Goal: Task Accomplishment & Management: Use online tool/utility

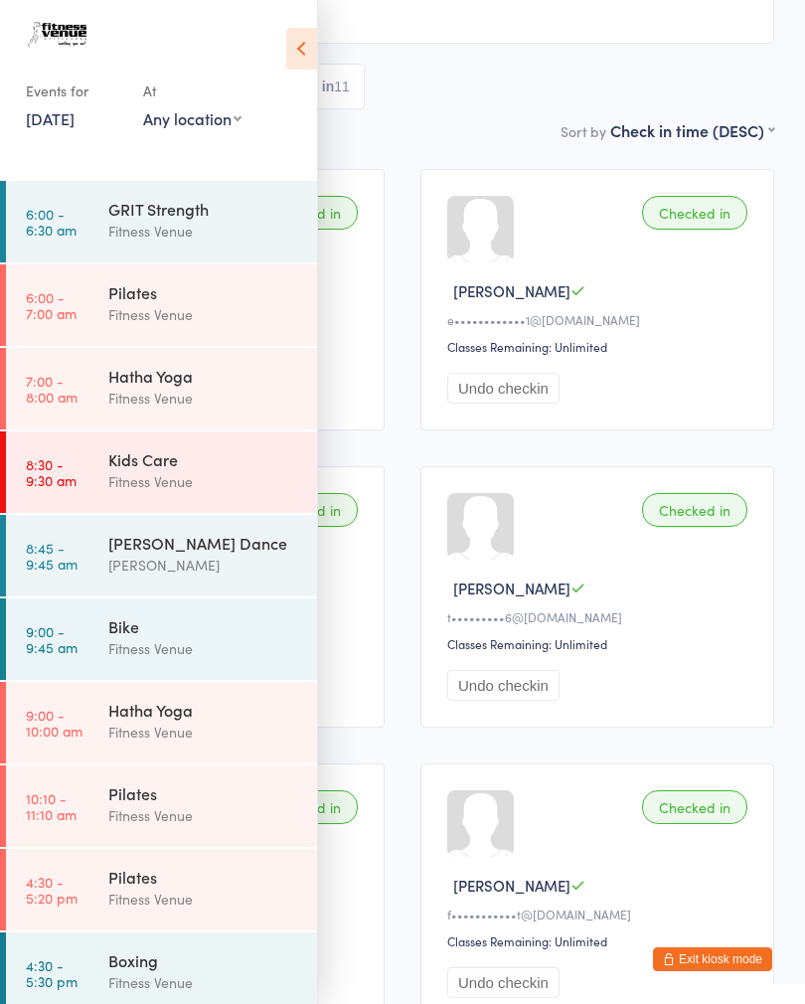
scroll to position [199, 0]
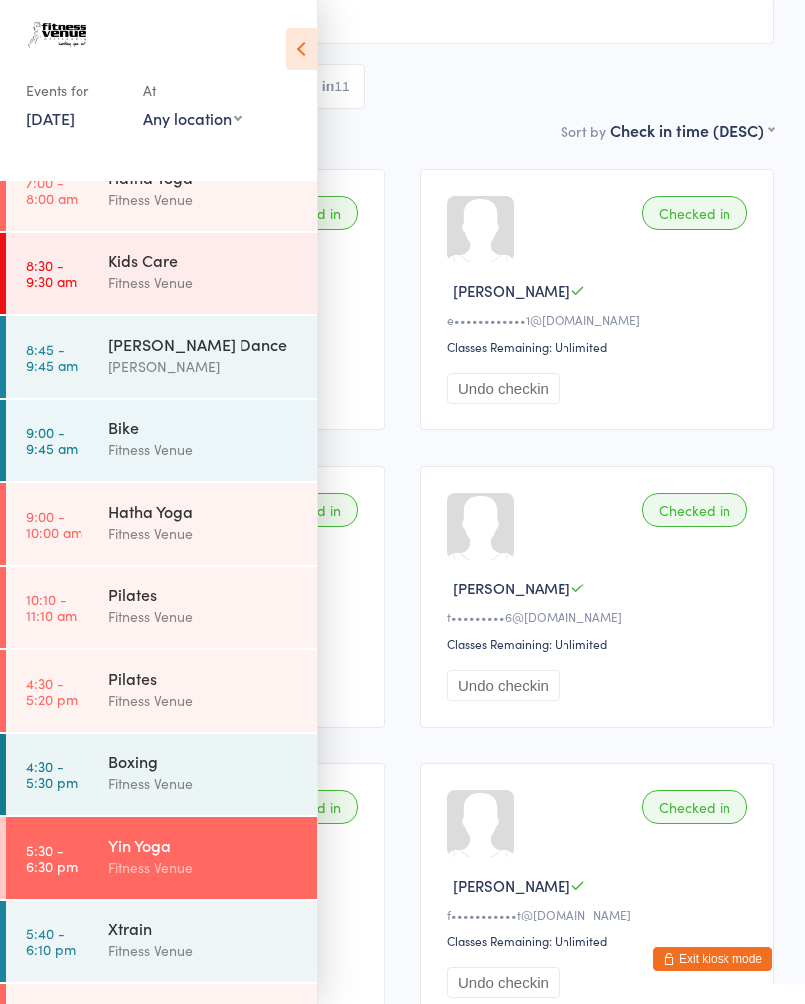
click at [240, 838] on div "Yin Yoga" at bounding box center [204, 845] width 192 height 22
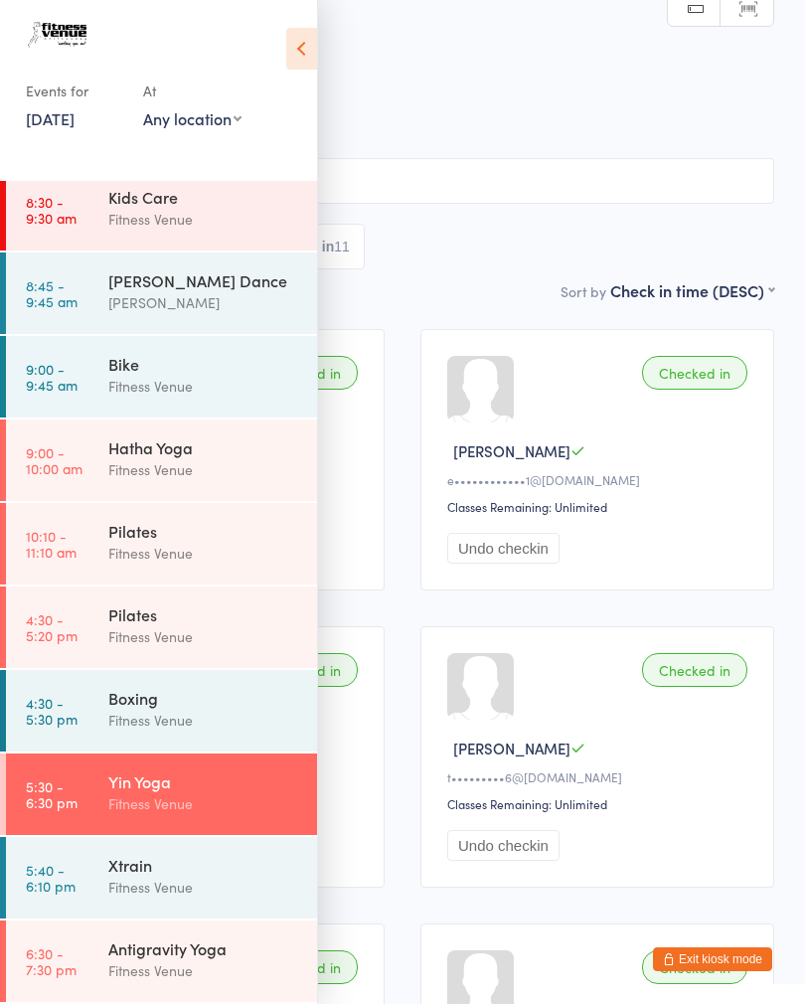
scroll to position [262, 0]
click at [242, 963] on div "Fitness Venue" at bounding box center [204, 970] width 192 height 23
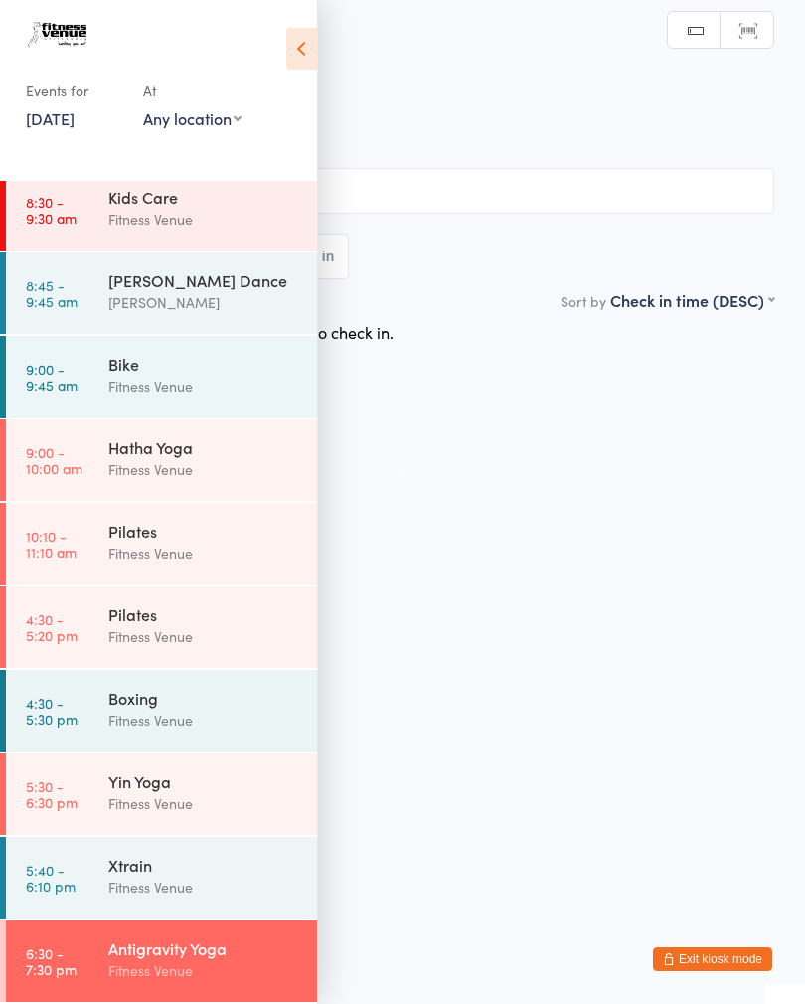
click at [301, 68] on icon at bounding box center [301, 49] width 31 height 42
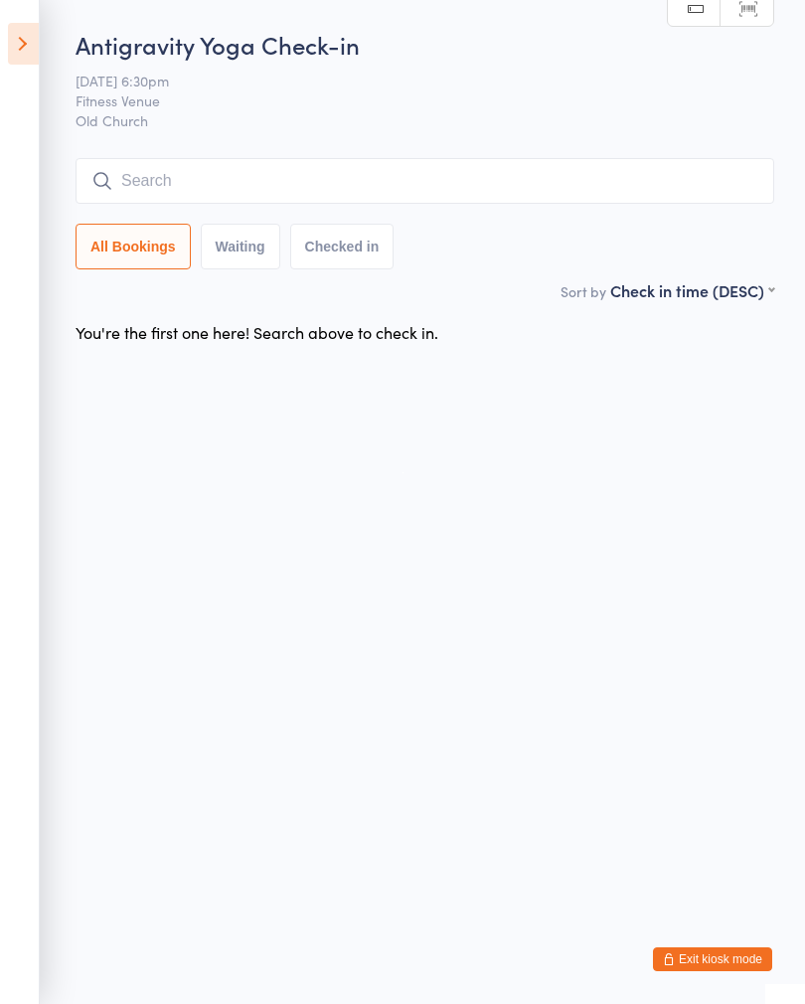
click at [146, 175] on input "search" at bounding box center [425, 181] width 699 height 46
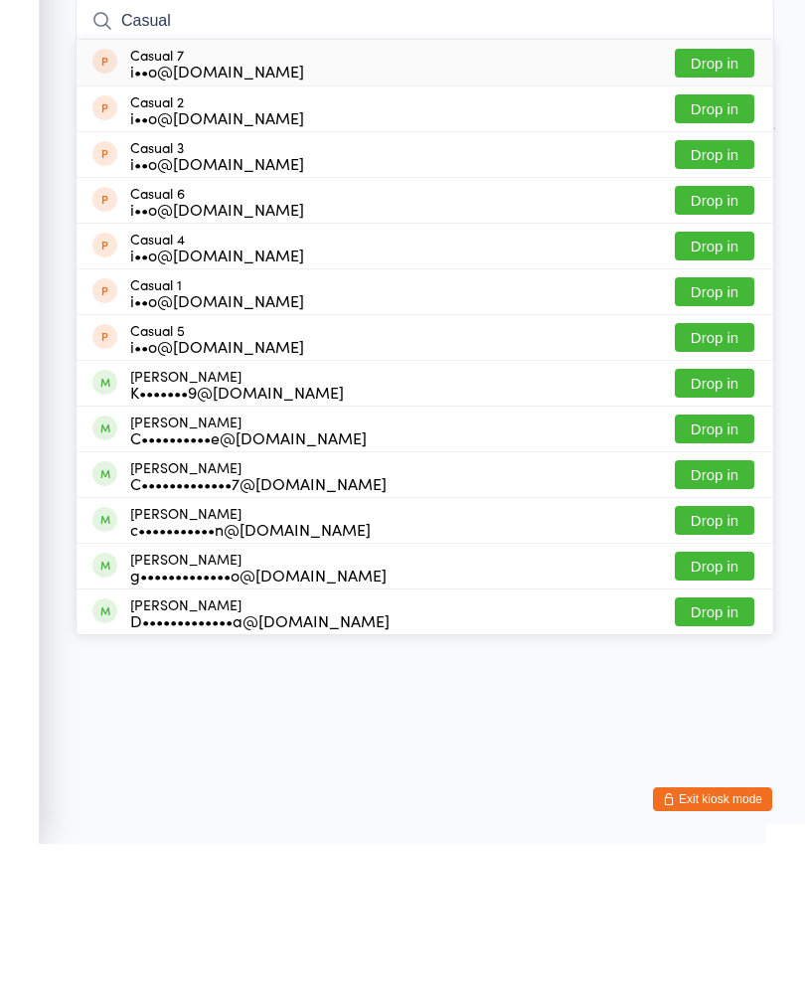
type input "Casual"
click at [722, 209] on button "Drop in" at bounding box center [715, 223] width 80 height 29
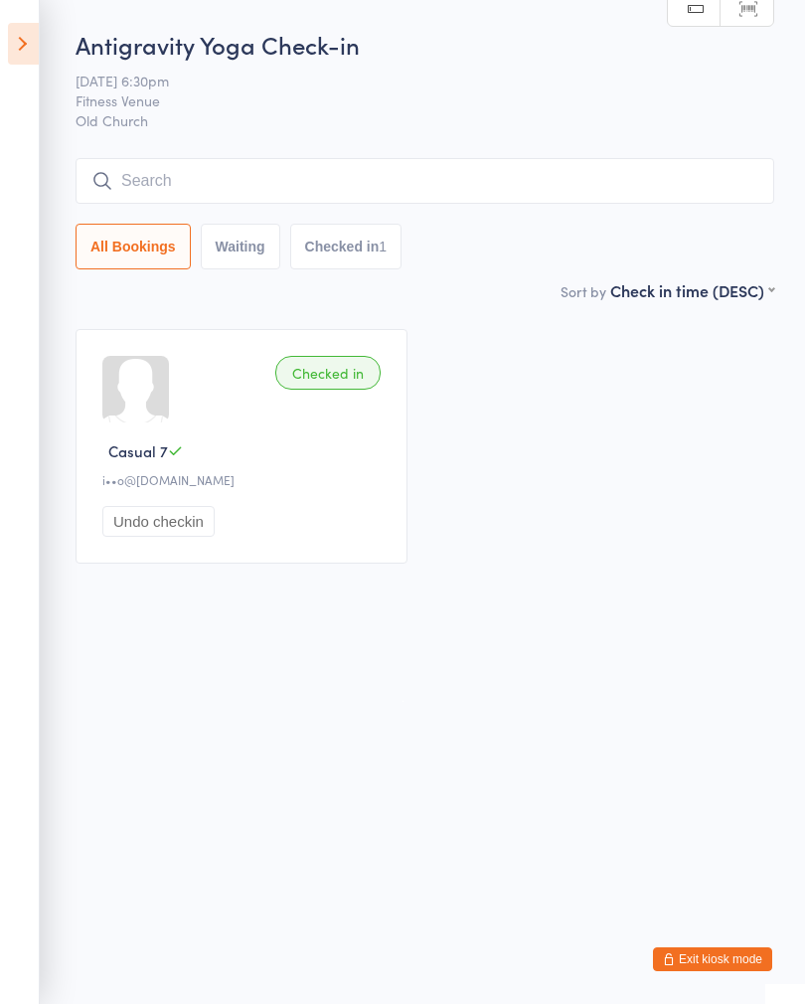
click at [187, 189] on input "search" at bounding box center [425, 181] width 699 height 46
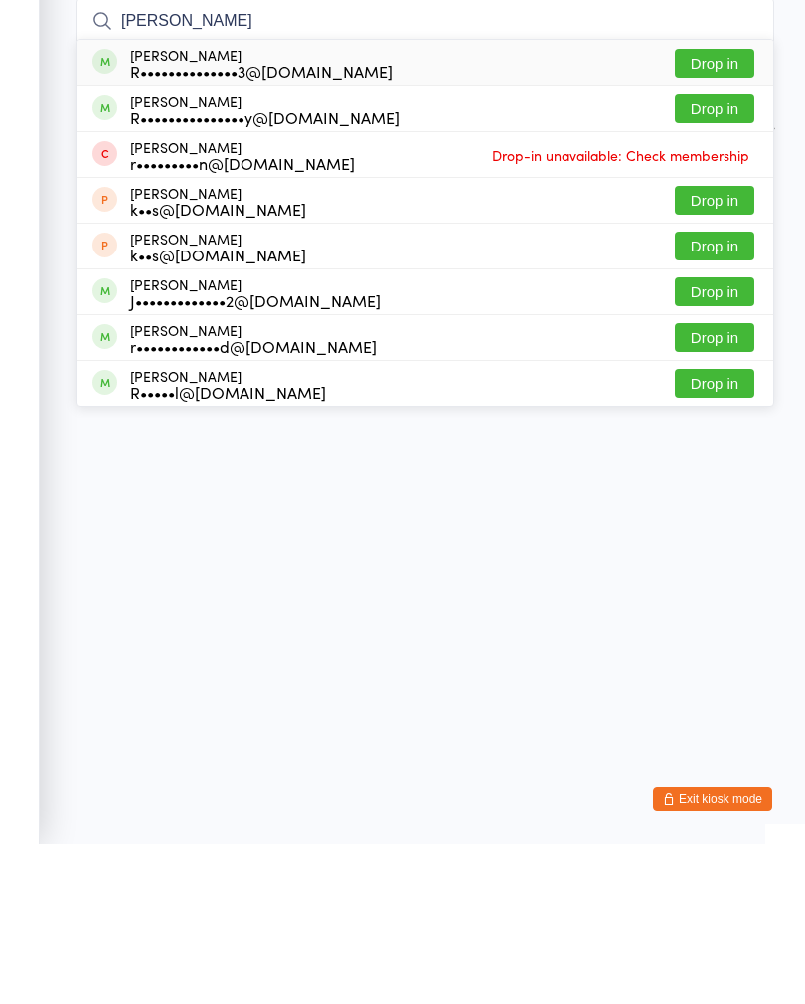
type input "[PERSON_NAME]"
click at [718, 209] on button "Drop in" at bounding box center [715, 223] width 80 height 29
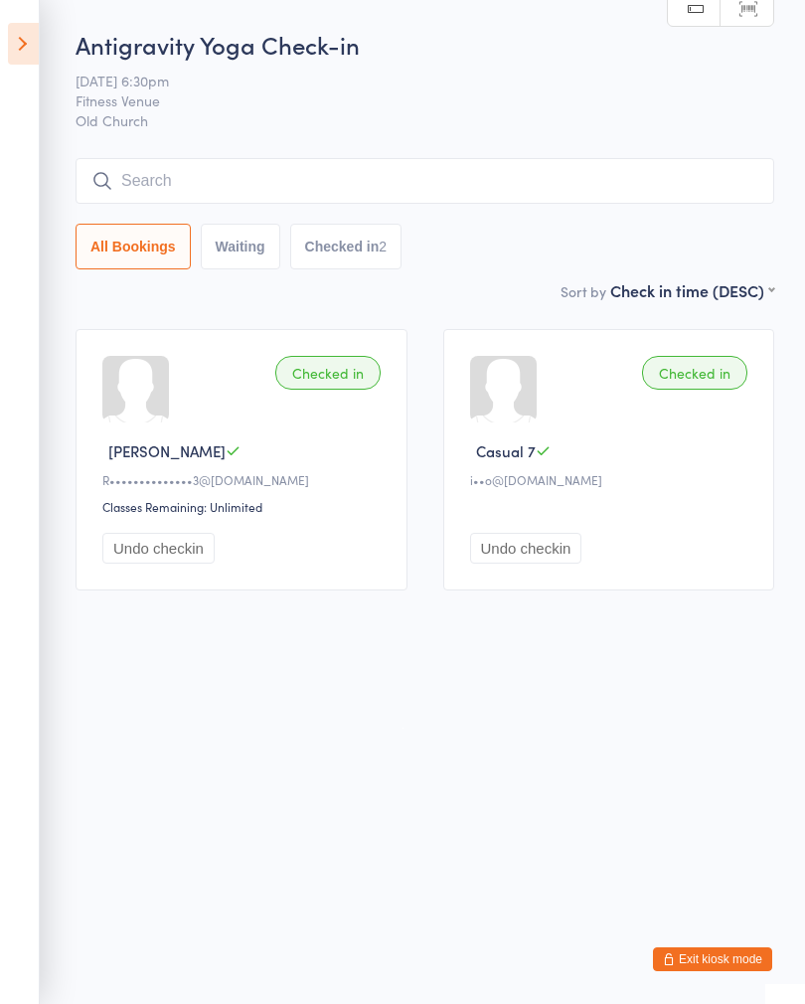
click at [150, 182] on input "search" at bounding box center [425, 181] width 699 height 46
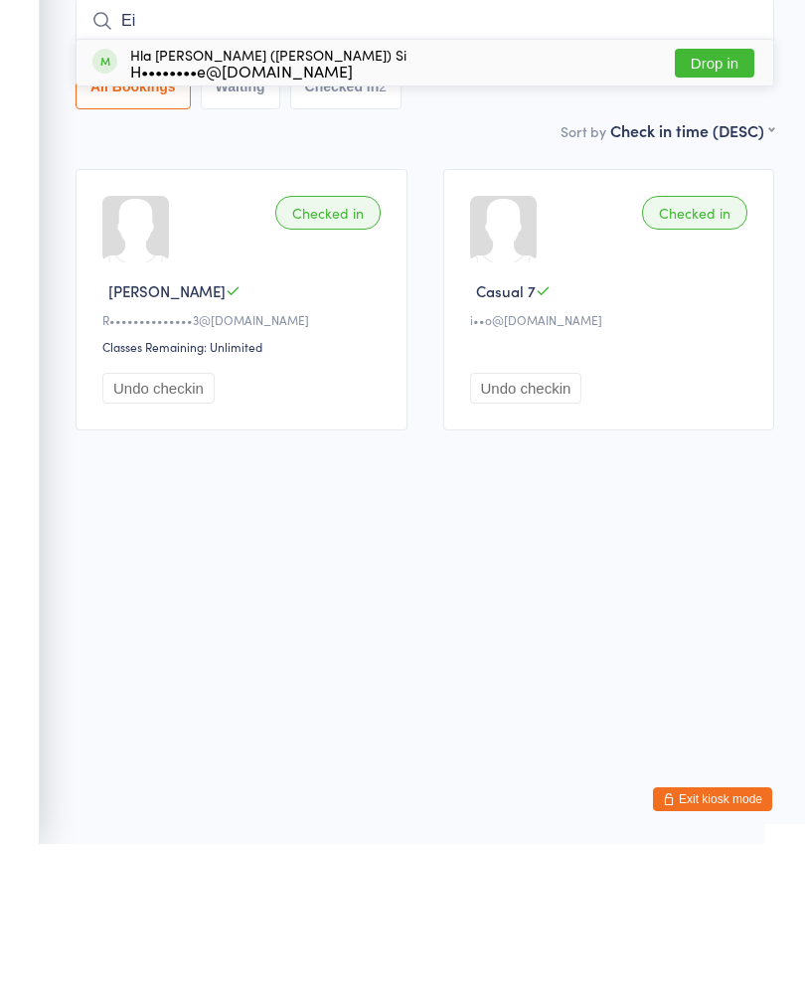
type input "E"
type input "Iida"
click at [719, 209] on button "Drop in" at bounding box center [715, 223] width 80 height 29
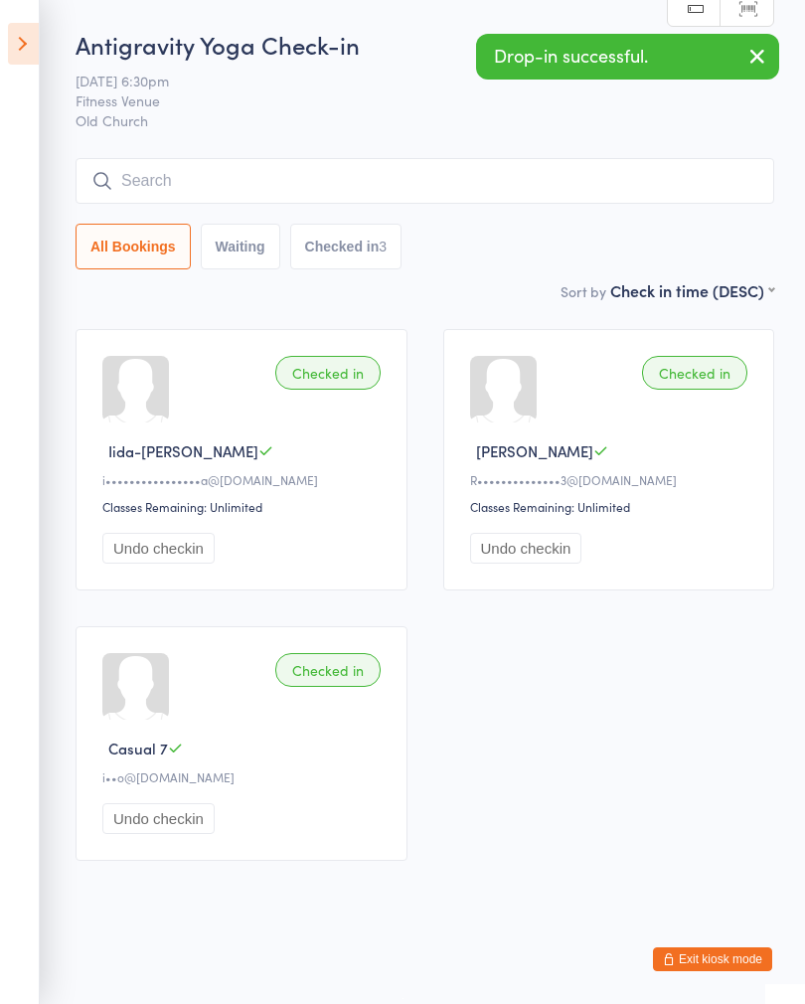
click at [150, 176] on input "search" at bounding box center [425, 181] width 699 height 46
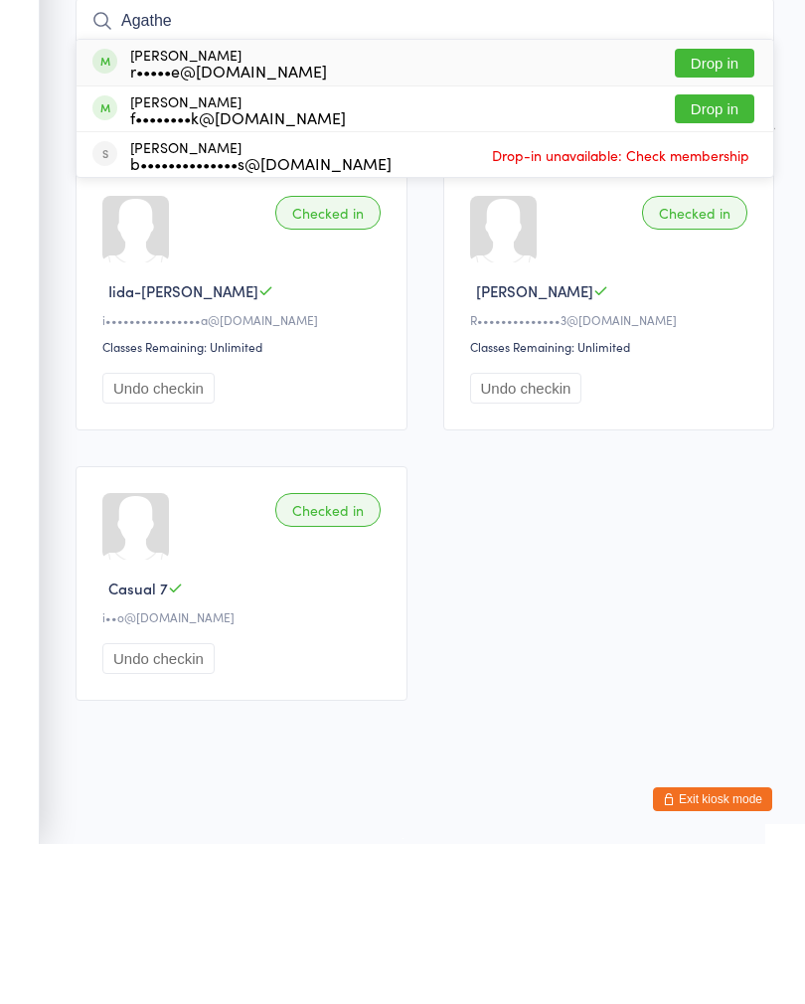
type input "Agathe"
click at [722, 209] on button "Drop in" at bounding box center [715, 223] width 80 height 29
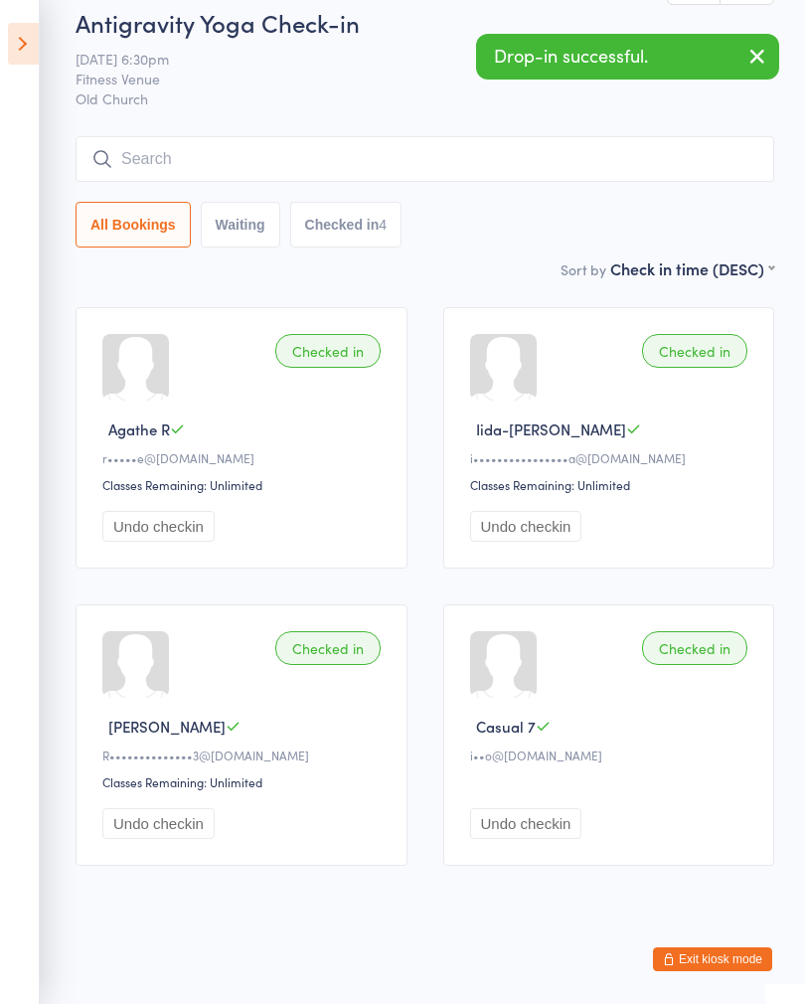
click at [134, 151] on input "search" at bounding box center [425, 159] width 699 height 46
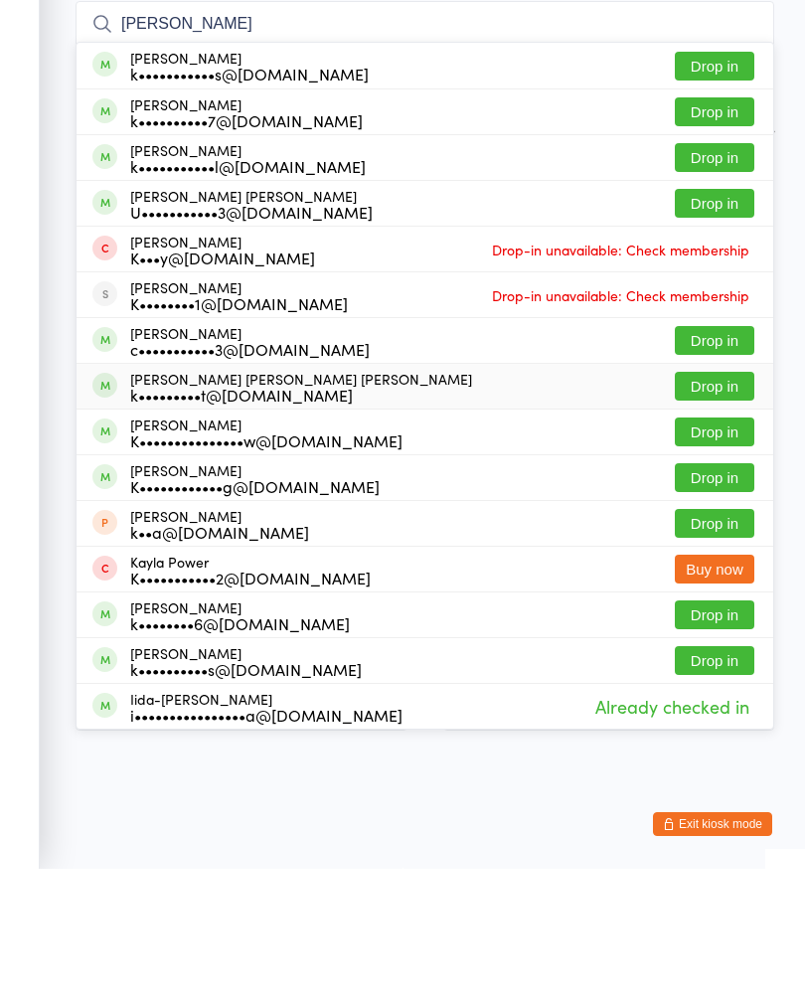
type input "[PERSON_NAME]"
click at [394, 499] on div "[PERSON_NAME] [PERSON_NAME] [PERSON_NAME] k•••••••••t@[DOMAIN_NAME] Drop in" at bounding box center [425, 521] width 697 height 45
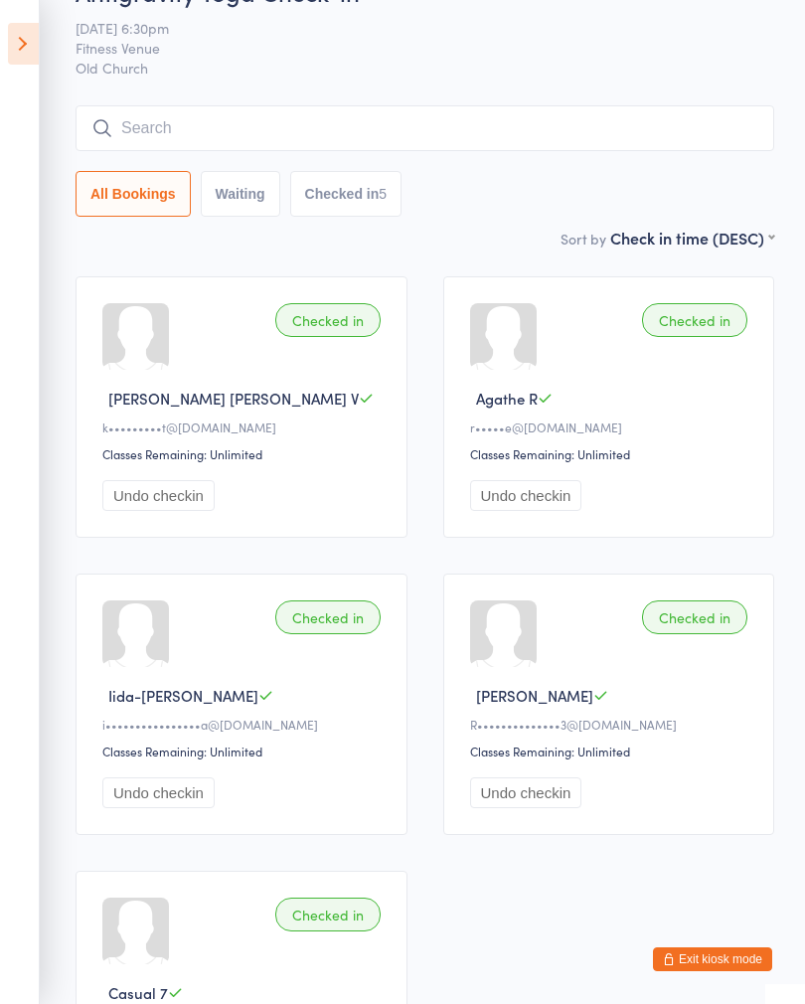
click at [142, 115] on input "search" at bounding box center [425, 128] width 699 height 46
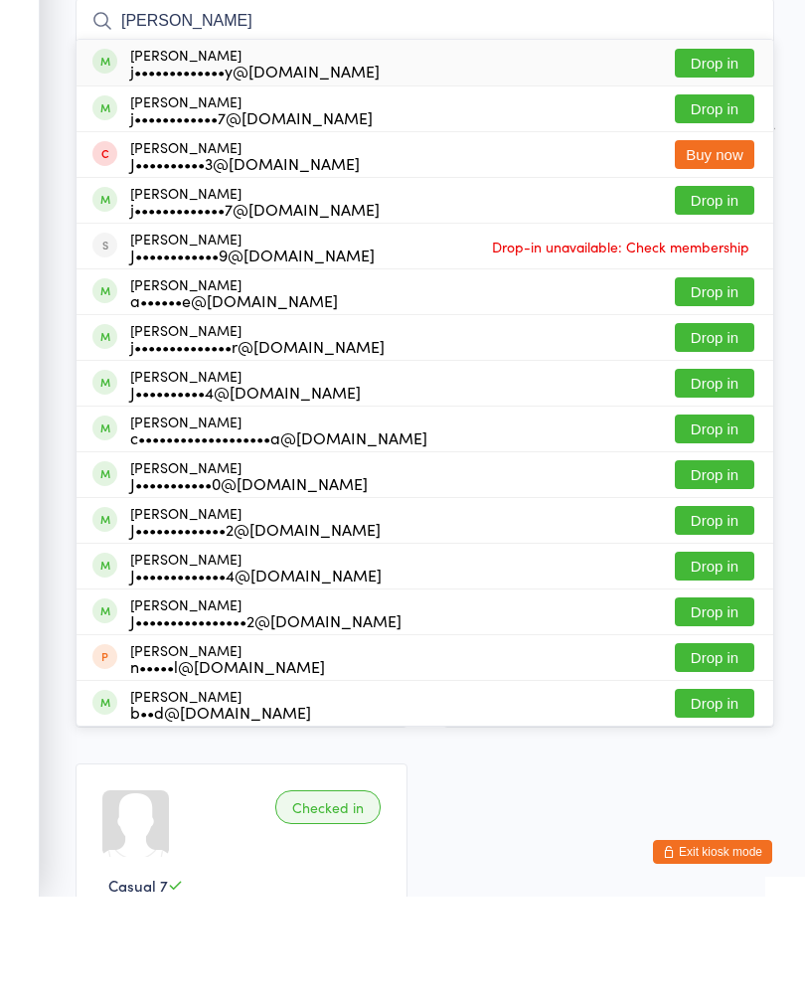
type input "[PERSON_NAME]"
click at [728, 156] on button "Drop in" at bounding box center [715, 170] width 80 height 29
